Goal: Navigation & Orientation: Find specific page/section

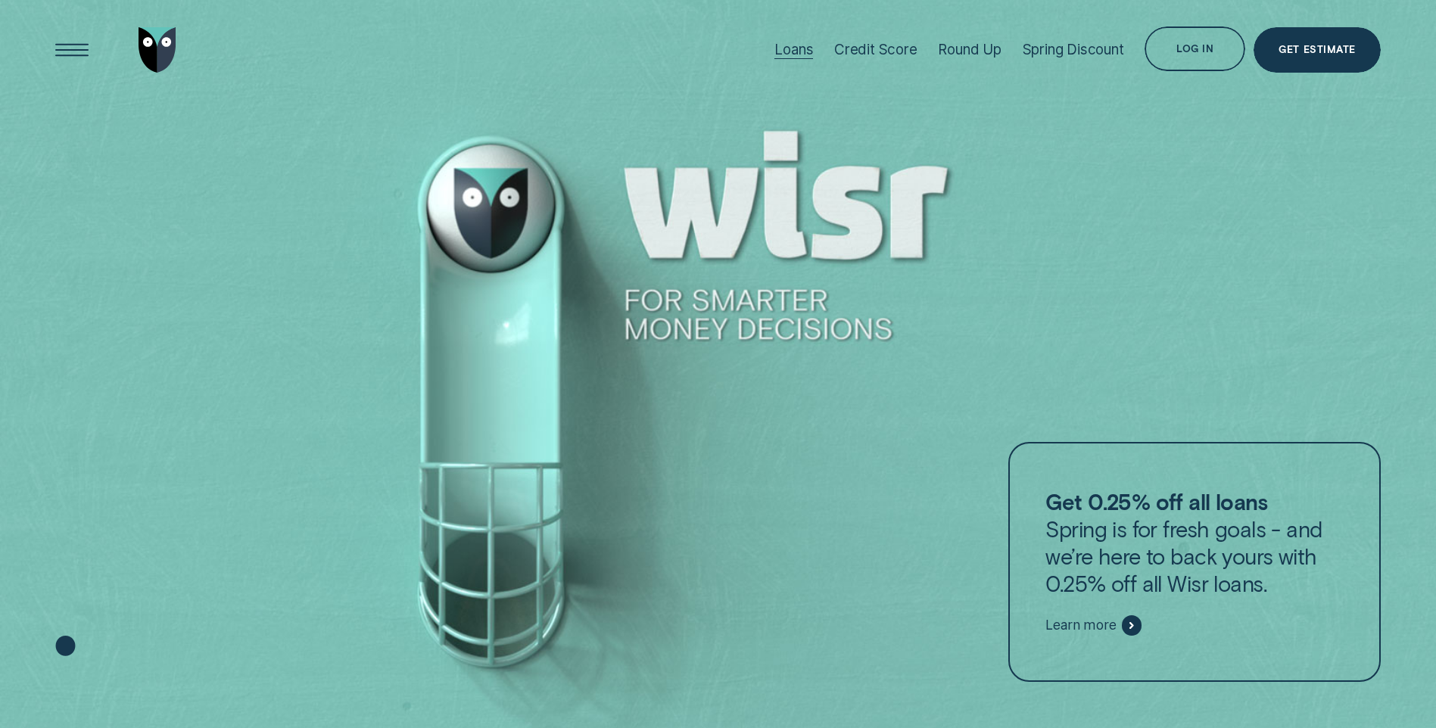
click at [780, 49] on div "Loans" at bounding box center [793, 49] width 39 height 17
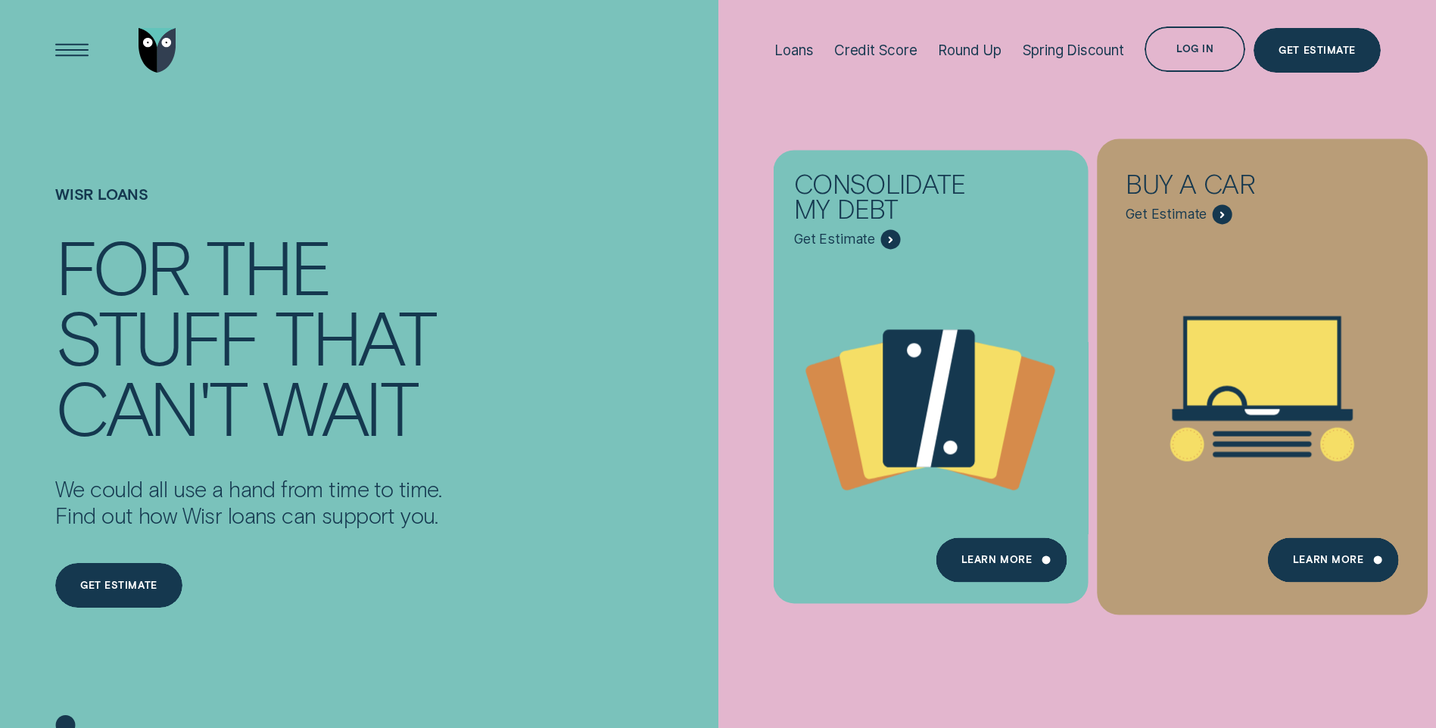
click at [1203, 254] on div "Loans - Car" at bounding box center [1262, 389] width 330 height 345
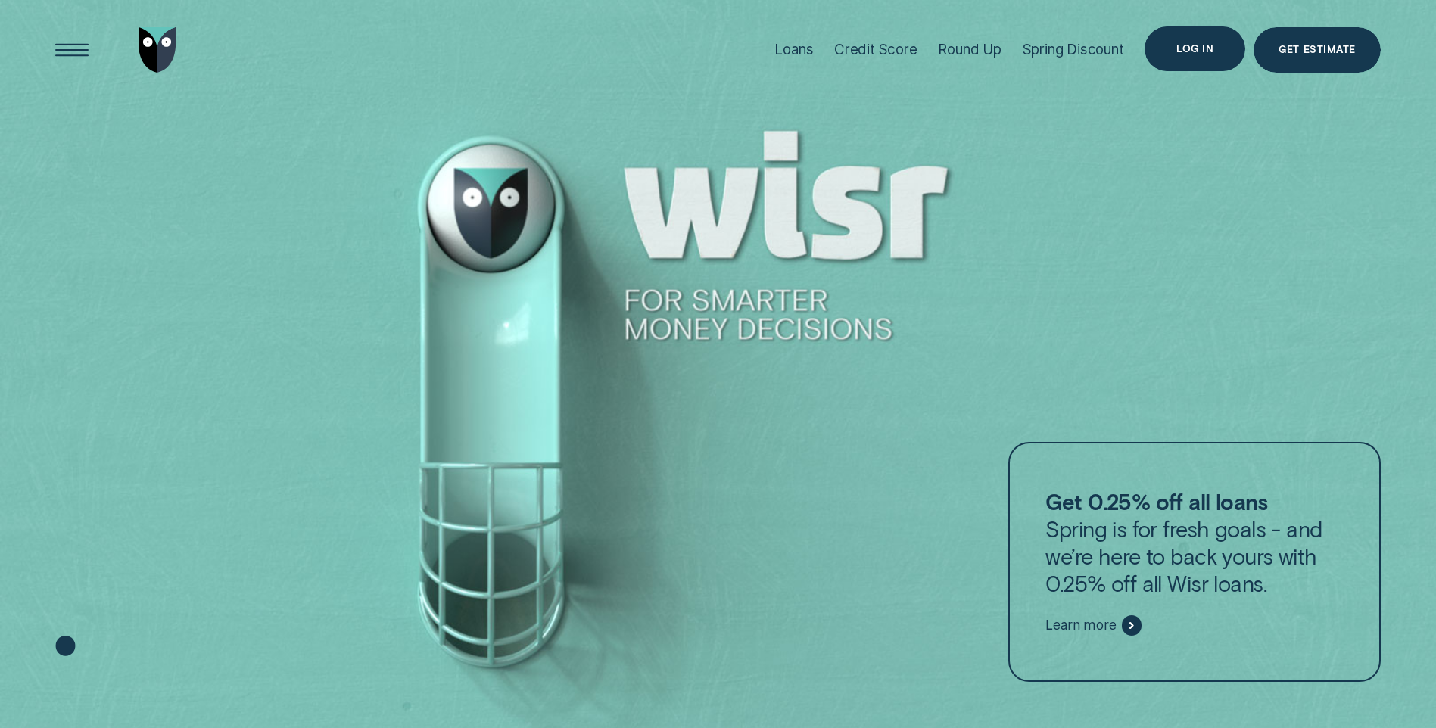
click at [1196, 58] on div "Log in" at bounding box center [1195, 48] width 101 height 45
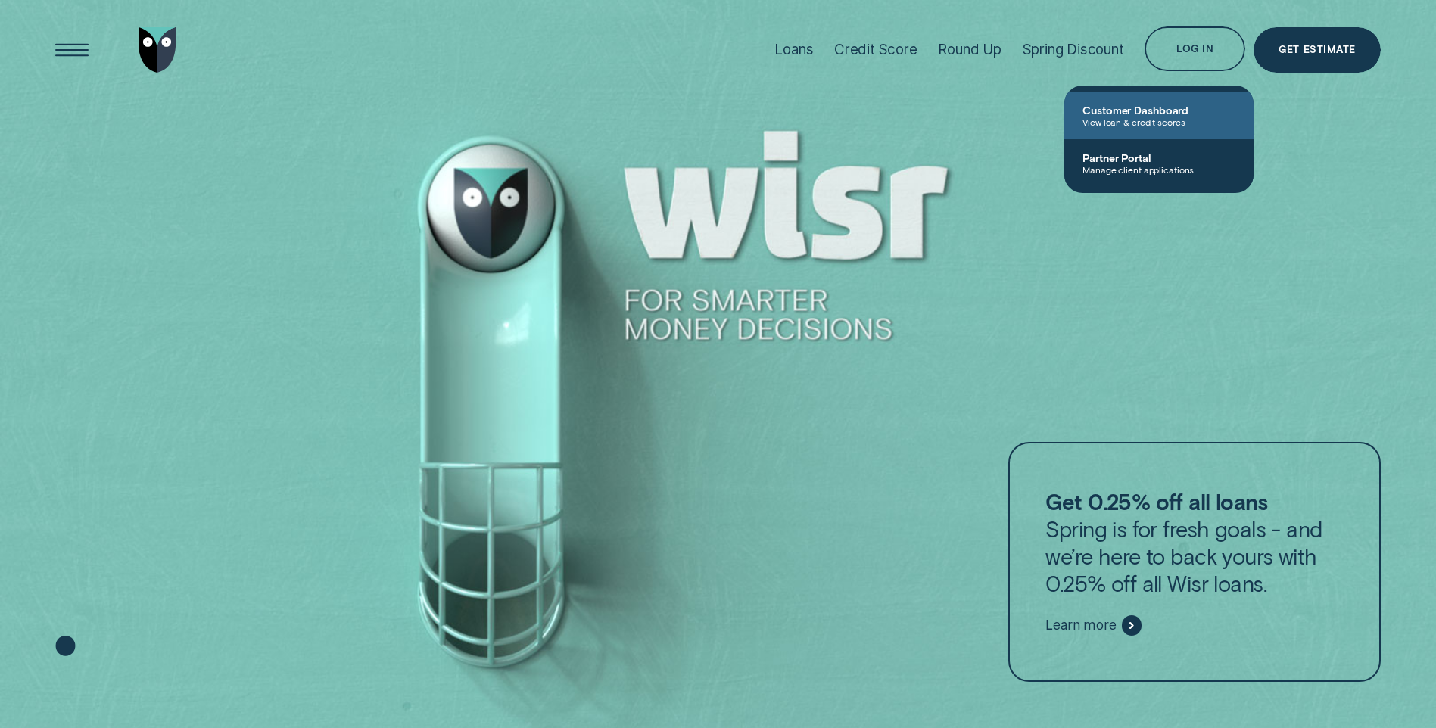
click at [1132, 105] on span "Customer Dashboard" at bounding box center [1159, 110] width 153 height 13
